Goal: Task Accomplishment & Management: Use online tool/utility

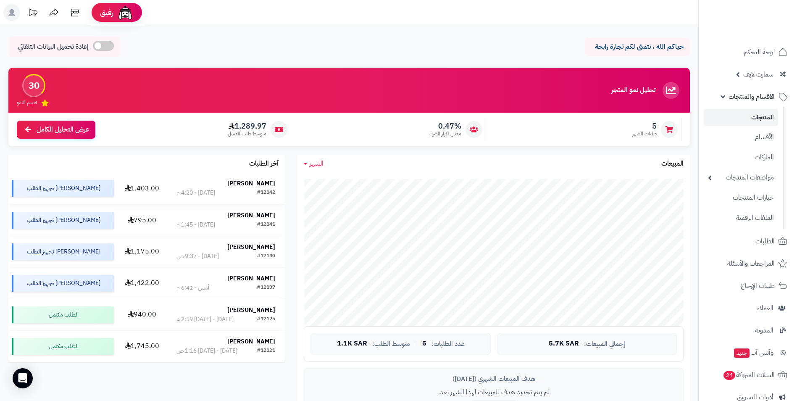
click at [254, 183] on strong "حسن العلوي" at bounding box center [251, 183] width 48 height 9
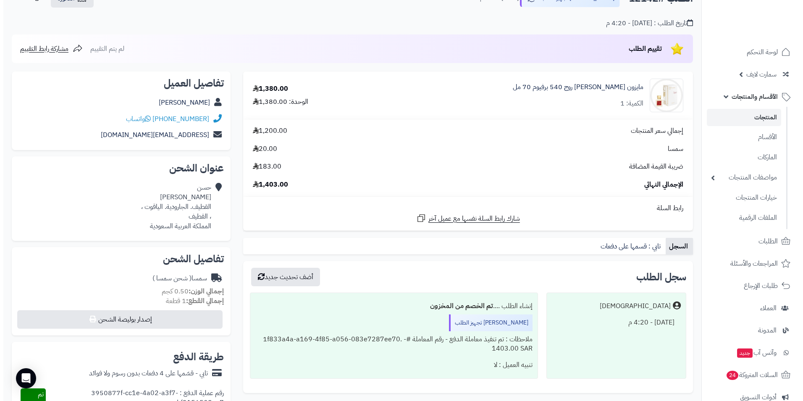
scroll to position [210, 0]
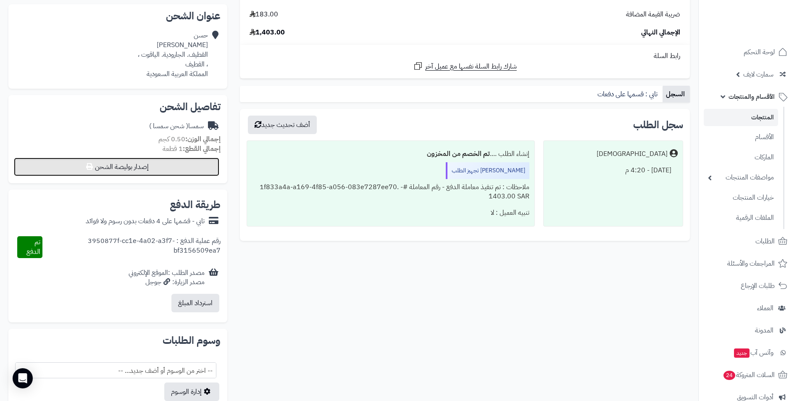
click at [171, 163] on button "إصدار بوليصة الشحن" at bounding box center [116, 167] width 205 height 18
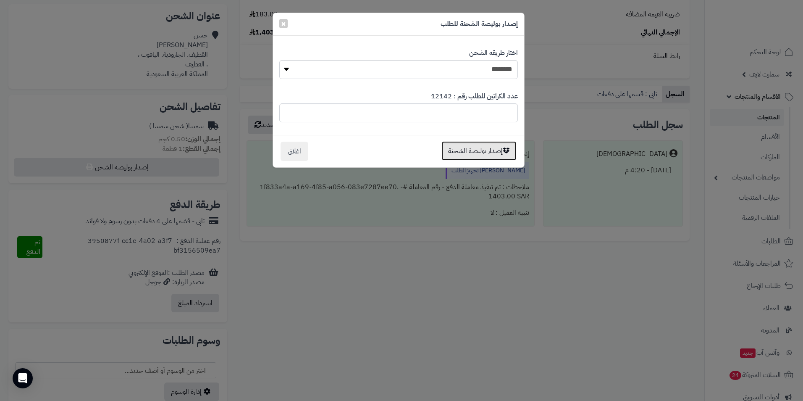
click at [487, 154] on button "إصدار بوليصة الشحنة" at bounding box center [479, 150] width 75 height 19
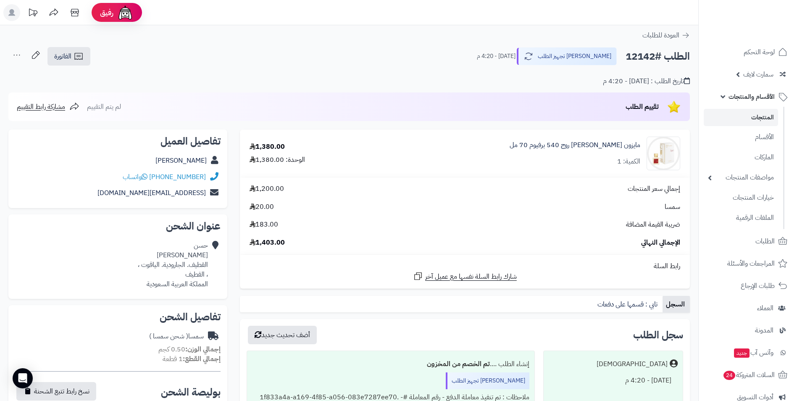
scroll to position [211, 0]
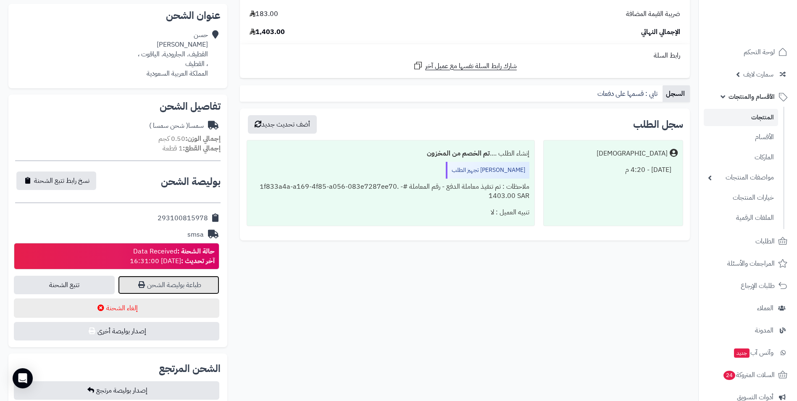
click at [173, 282] on link "طباعة بوليصة الشحن" at bounding box center [168, 285] width 101 height 18
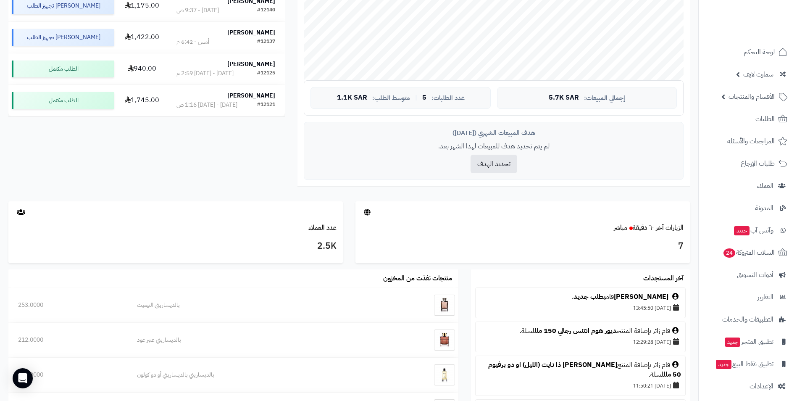
scroll to position [294, 0]
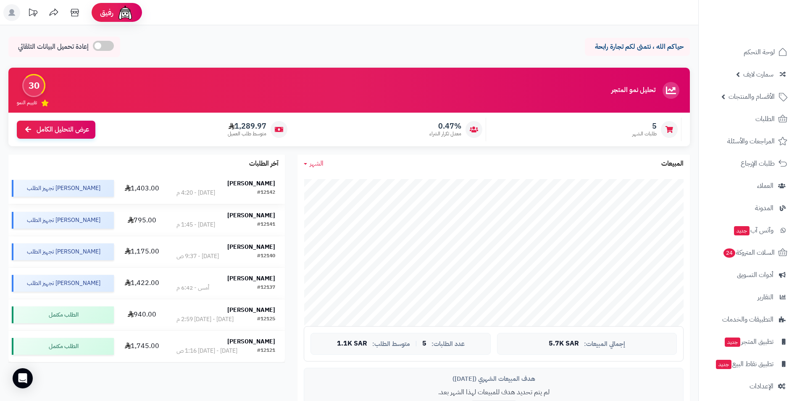
click at [270, 183] on strong "[PERSON_NAME]" at bounding box center [251, 183] width 48 height 9
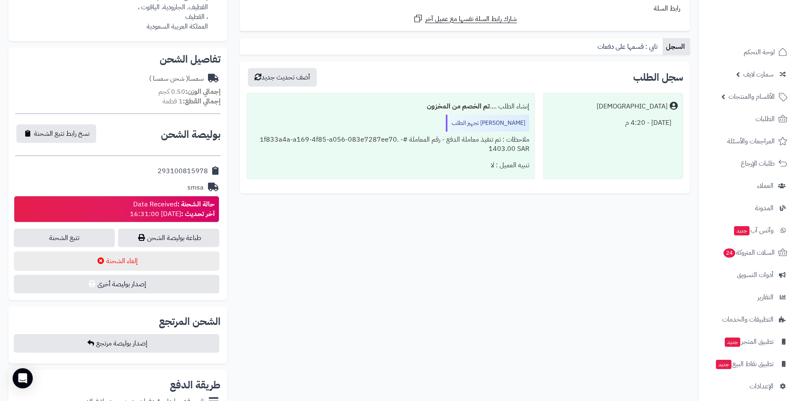
scroll to position [420, 0]
